Goal: Task Accomplishment & Management: Use online tool/utility

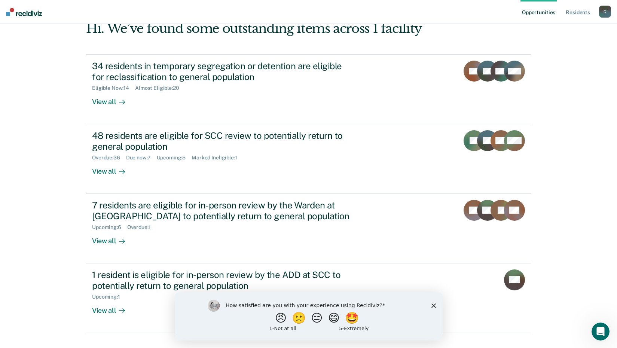
scroll to position [57, 0]
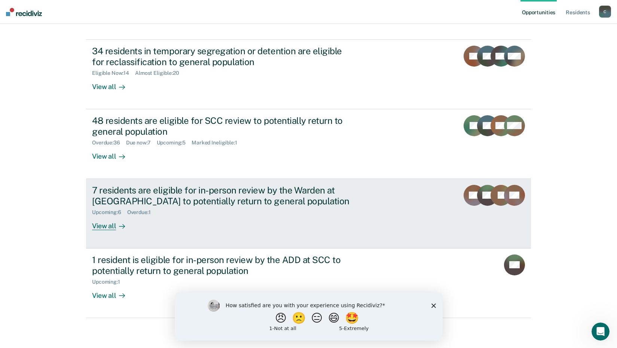
click at [105, 226] on div "View all" at bounding box center [113, 222] width 42 height 15
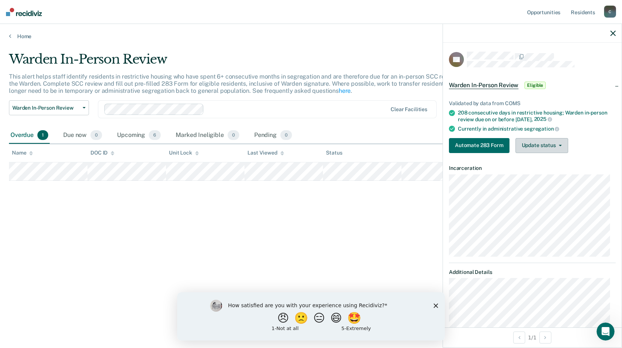
click at [561, 147] on button "Update status" at bounding box center [542, 145] width 53 height 15
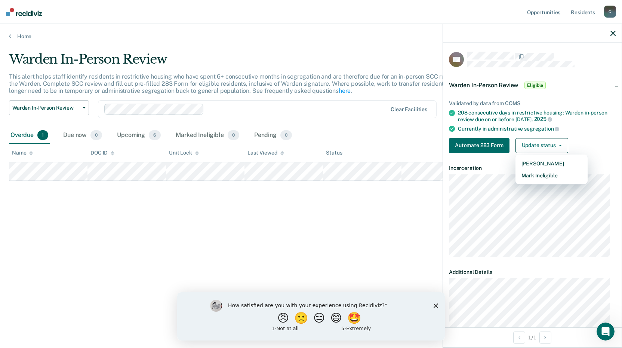
click at [589, 136] on div "Validated by data from COMS 208 consecutive days in restrictive housing; Warden…" at bounding box center [532, 123] width 179 height 71
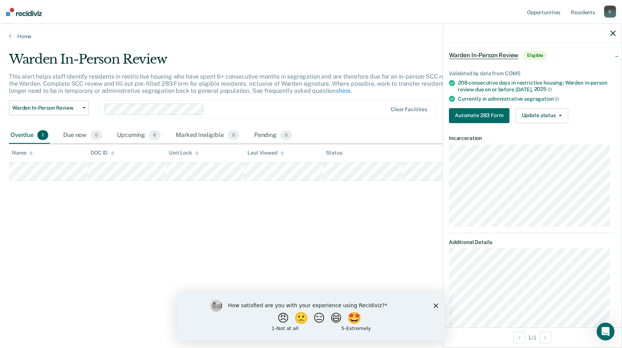
scroll to position [75, 0]
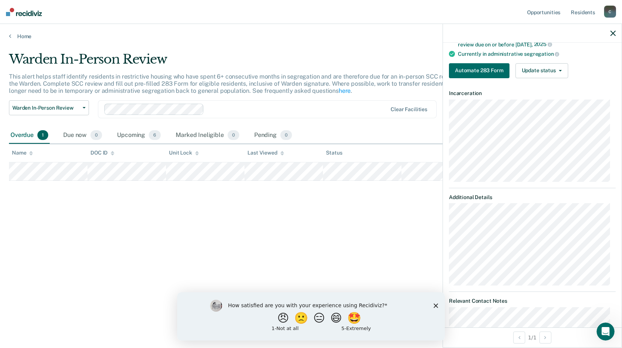
click at [434, 305] on icon "Close survey" at bounding box center [436, 305] width 4 height 4
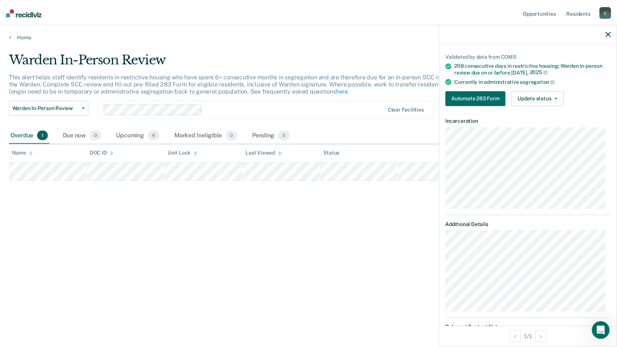
scroll to position [0, 0]
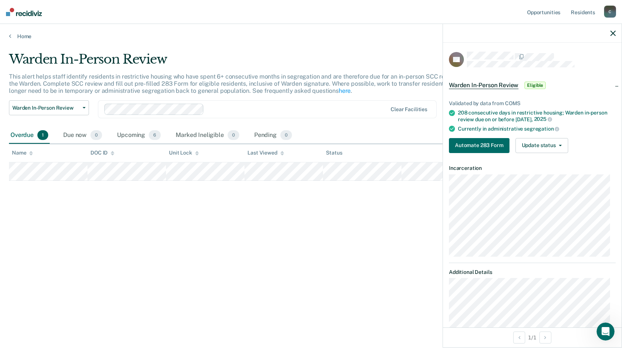
click at [612, 33] on icon "button" at bounding box center [613, 33] width 5 height 5
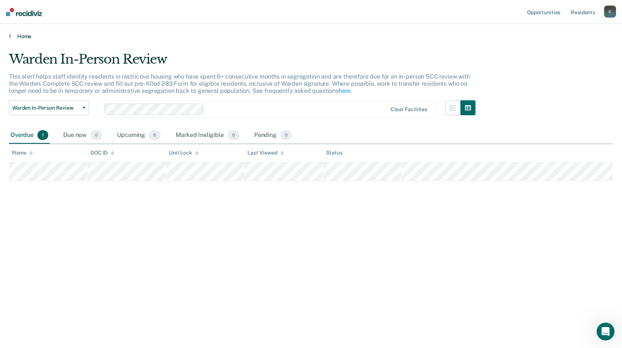
click at [23, 37] on link "Home" at bounding box center [311, 36] width 604 height 7
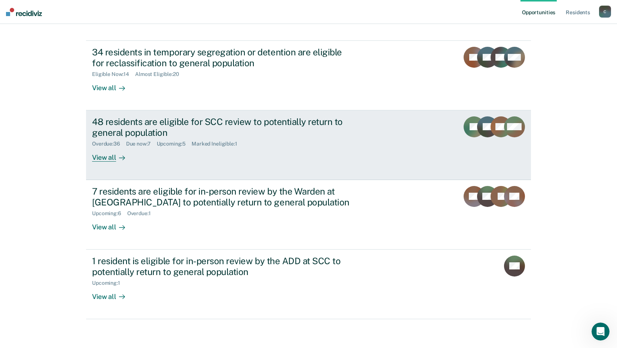
scroll to position [57, 0]
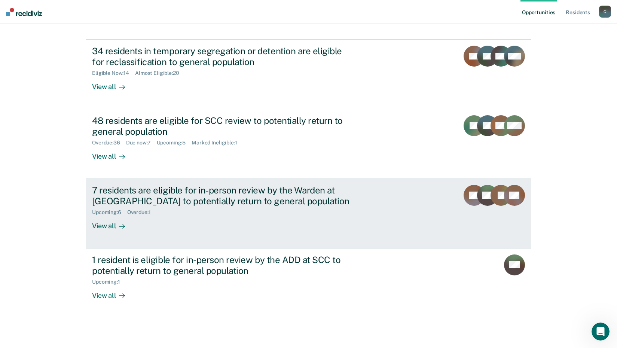
click at [101, 226] on div "View all" at bounding box center [113, 222] width 42 height 15
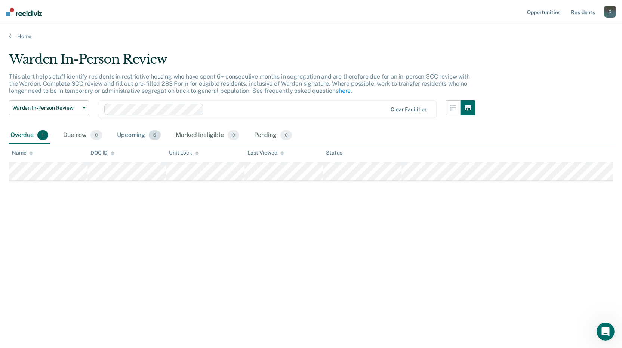
click at [138, 135] on div "Upcoming 6" at bounding box center [139, 135] width 47 height 16
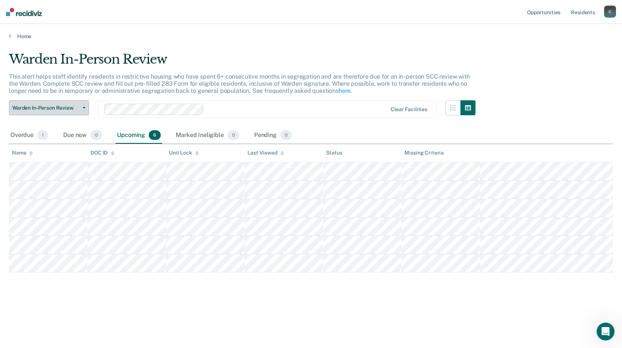
click at [85, 107] on button "Warden In-Person Review" at bounding box center [49, 107] width 80 height 15
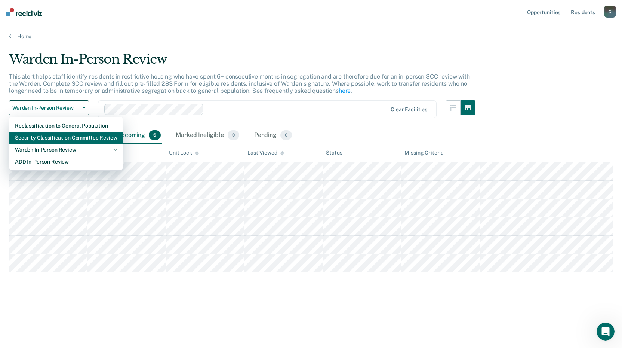
click at [58, 136] on div "Security Classification Committee Review" at bounding box center [66, 138] width 102 height 12
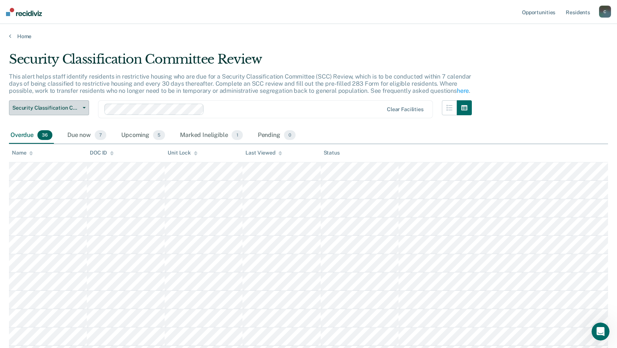
click at [83, 110] on button "Security Classification Committee Review" at bounding box center [49, 107] width 80 height 15
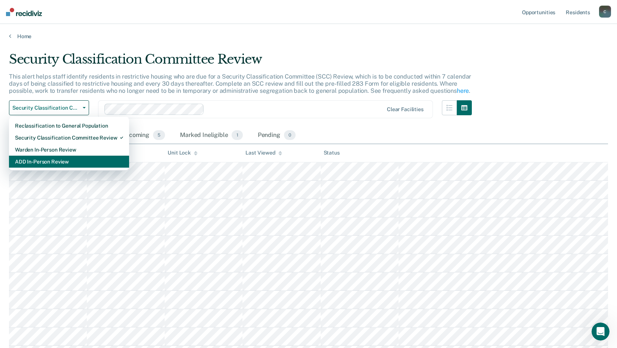
click at [63, 162] on div "ADD In-Person Review" at bounding box center [69, 162] width 108 height 12
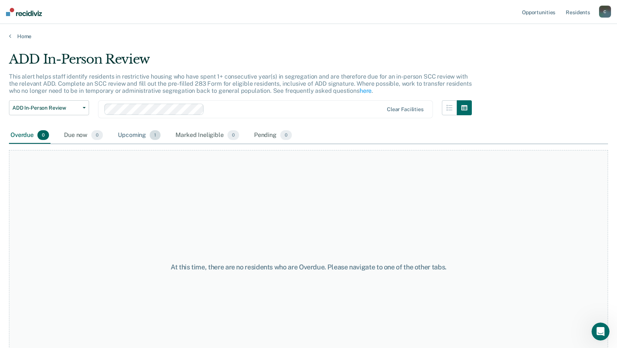
click at [139, 132] on div "Upcoming 1" at bounding box center [139, 135] width 46 height 16
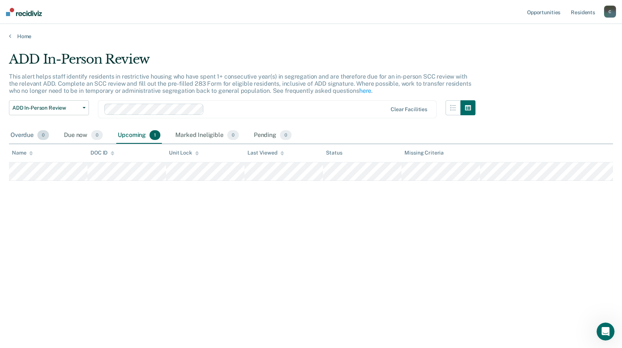
click at [26, 135] on div "Overdue 0" at bounding box center [29, 135] width 41 height 16
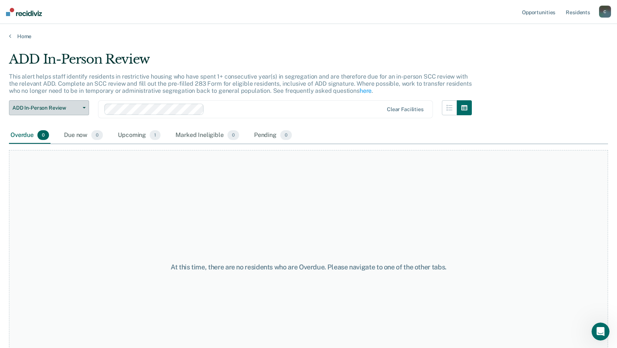
click at [87, 107] on button "ADD In-Person Review" at bounding box center [49, 107] width 80 height 15
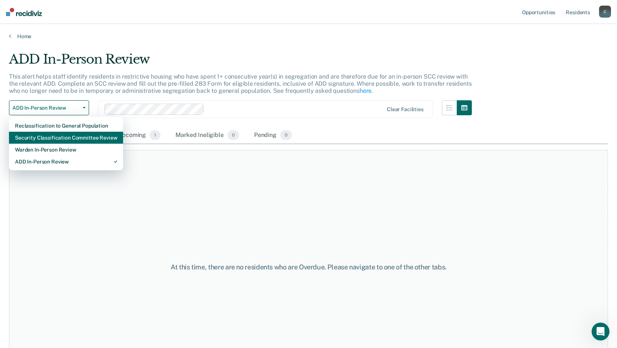
click at [64, 141] on div "Security Classification Committee Review" at bounding box center [66, 138] width 102 height 12
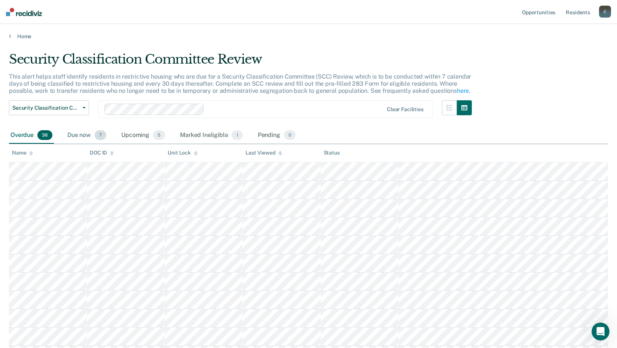
click at [74, 133] on div "Due now 7" at bounding box center [87, 135] width 42 height 16
